Goal: Information Seeking & Learning: Learn about a topic

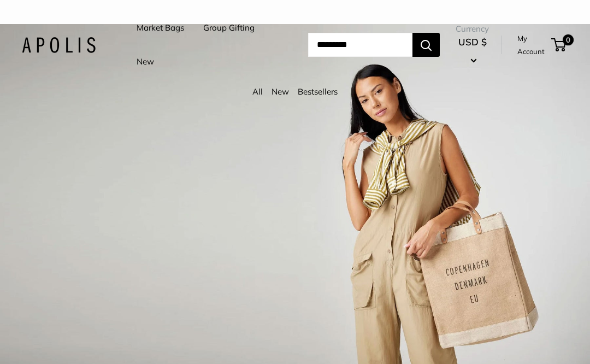
click at [282, 87] on link "New" at bounding box center [279, 91] width 17 height 10
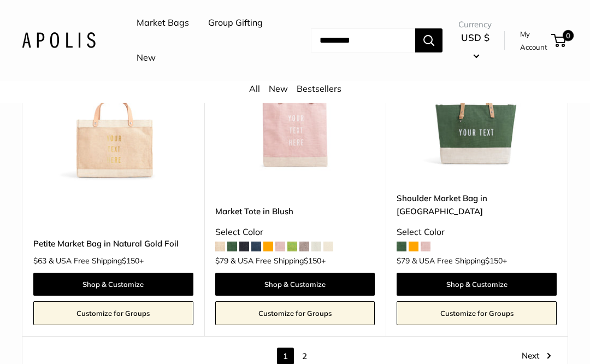
scroll to position [5113, 0]
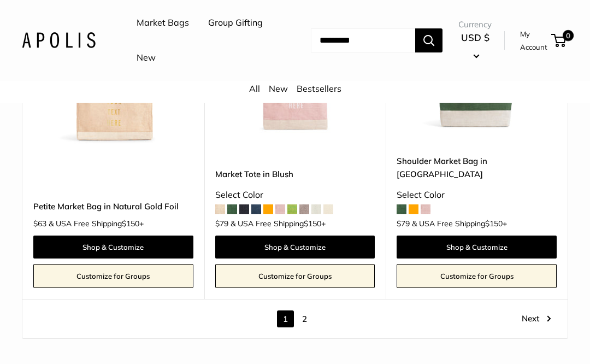
click at [311, 310] on link "2" at bounding box center [304, 318] width 17 height 17
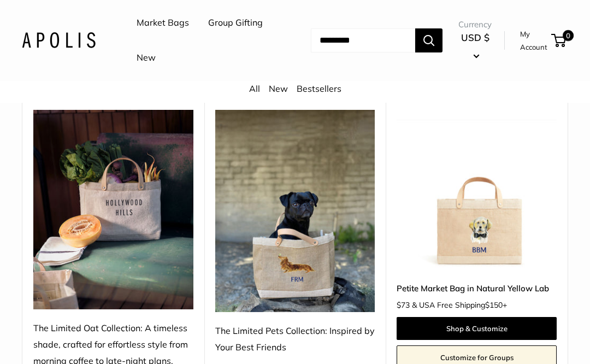
scroll to position [474, 0]
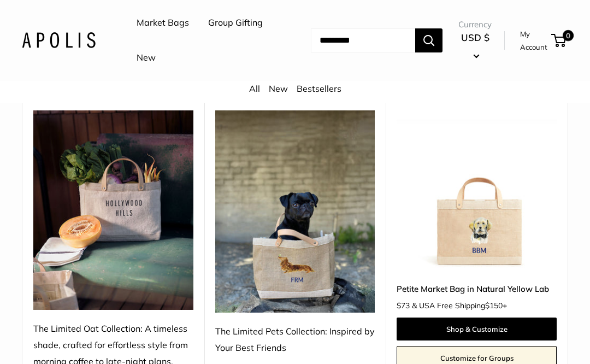
click at [370, 46] on input "Search..." at bounding box center [363, 40] width 104 height 24
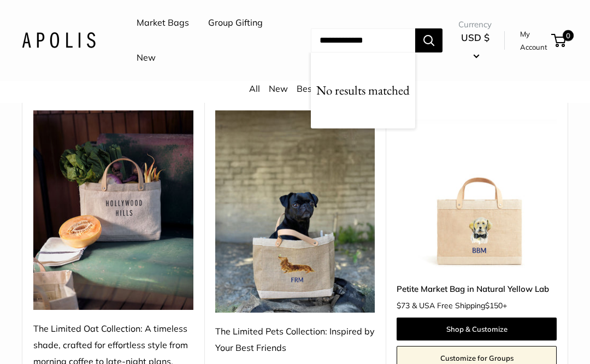
type input "**********"
click at [428, 40] on button "Search" at bounding box center [428, 40] width 27 height 24
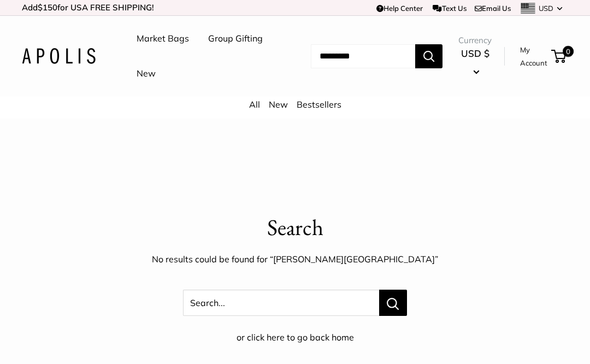
click at [371, 52] on input "Search..." at bounding box center [363, 56] width 104 height 24
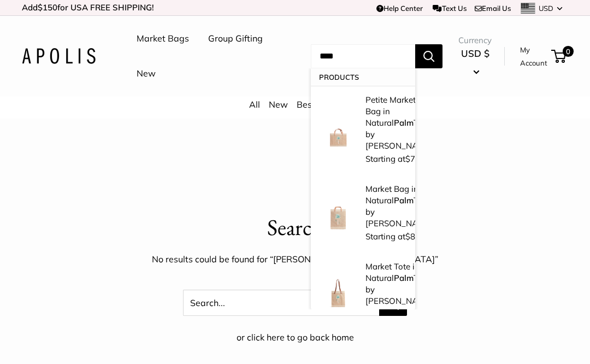
type input "****"
click at [428, 56] on button "Search" at bounding box center [428, 56] width 27 height 24
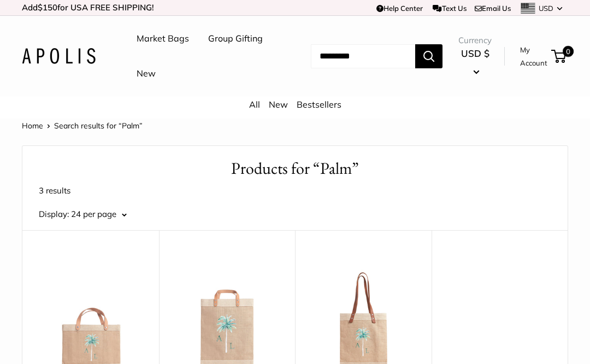
click at [373, 56] on input "Search..." at bounding box center [363, 56] width 104 height 24
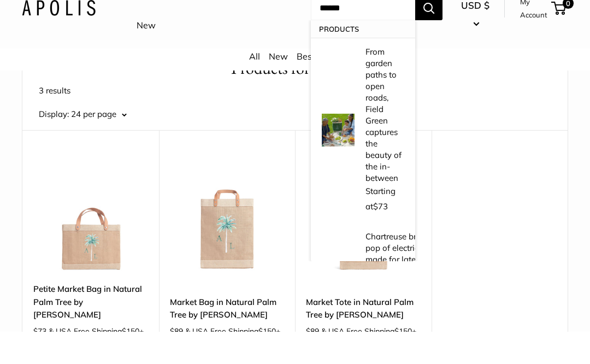
scroll to position [69, 0]
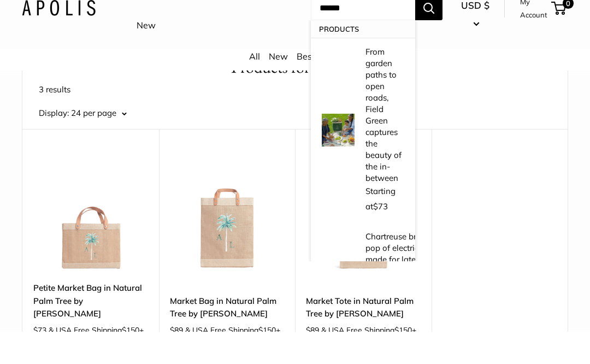
type input "******"
click at [476, 161] on div "Upgrade: Next Day Fulfillment Customizable Text Sturdy & Spill Resistant New Pe…" at bounding box center [294, 267] width 545 height 213
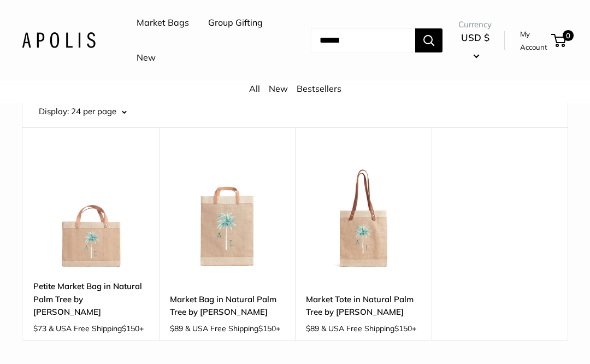
scroll to position [0, 0]
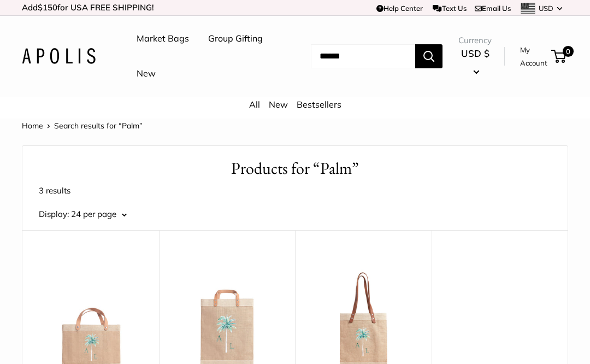
click at [156, 71] on link "New" at bounding box center [145, 74] width 19 height 16
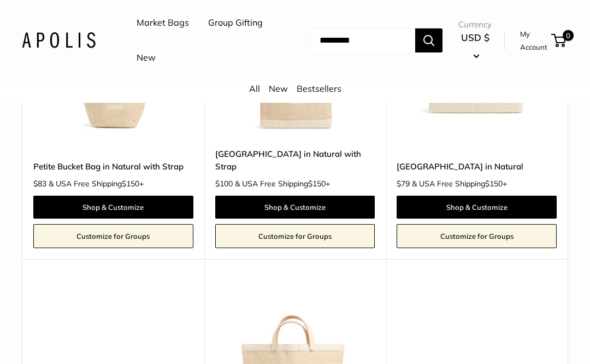
scroll to position [868, 0]
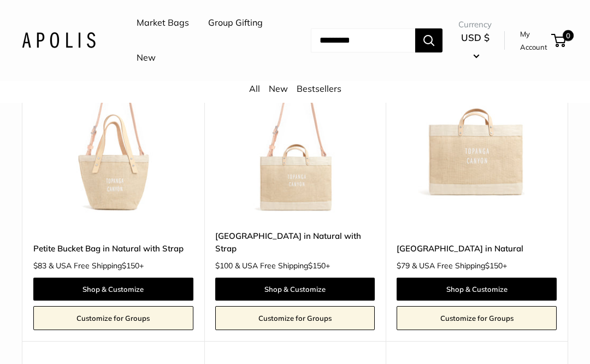
click at [364, 45] on input "Search..." at bounding box center [363, 40] width 104 height 24
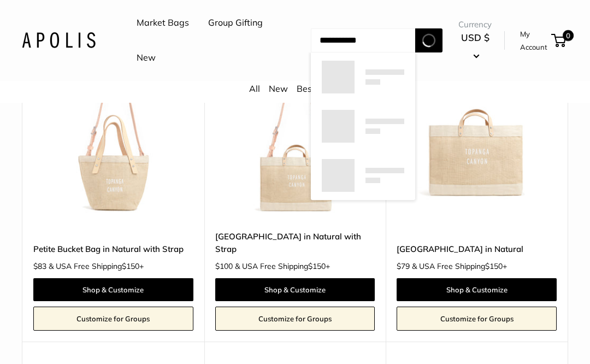
type input "**********"
click at [428, 39] on button "Search" at bounding box center [428, 40] width 27 height 24
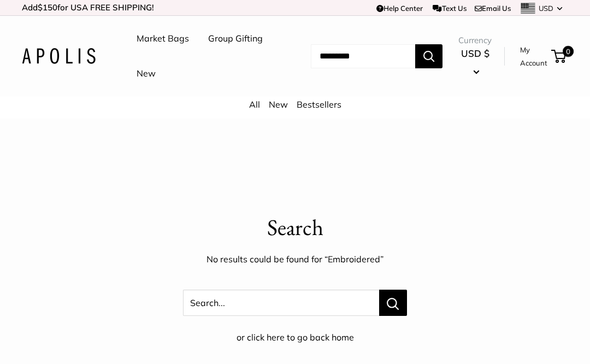
click at [74, 55] on img at bounding box center [59, 56] width 74 height 16
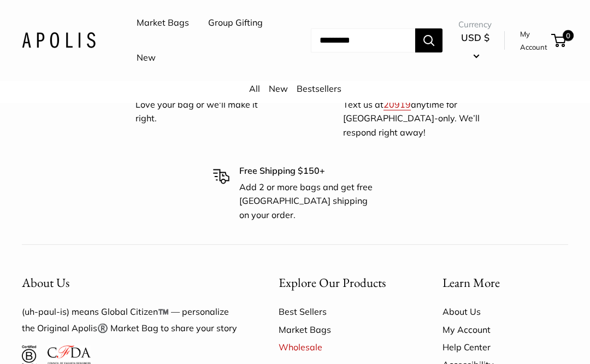
scroll to position [5527, 0]
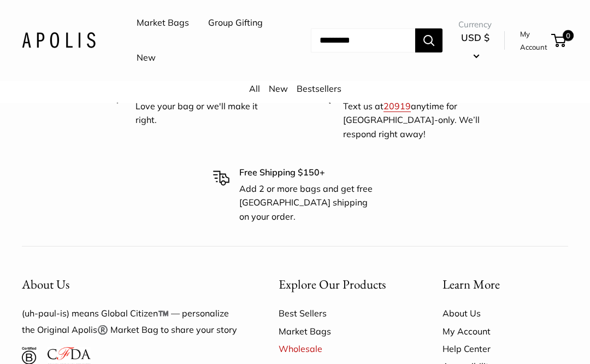
click at [318, 322] on link "Market Bags" at bounding box center [341, 330] width 126 height 17
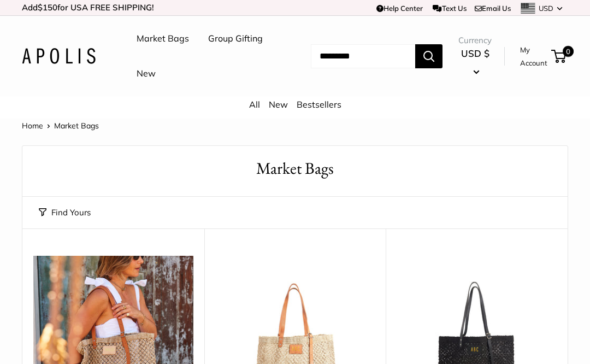
click at [529, 46] on link "My Account" at bounding box center [533, 56] width 27 height 27
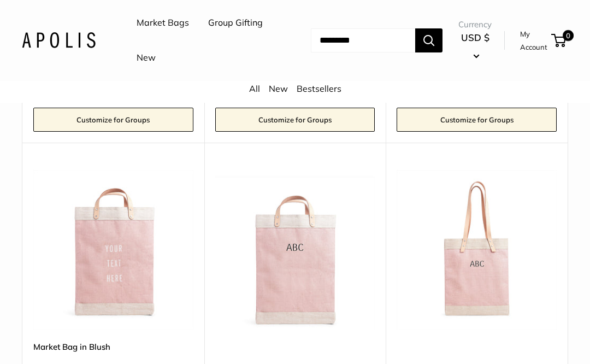
scroll to position [2051, 0]
